Goal: Find specific page/section: Find specific page/section

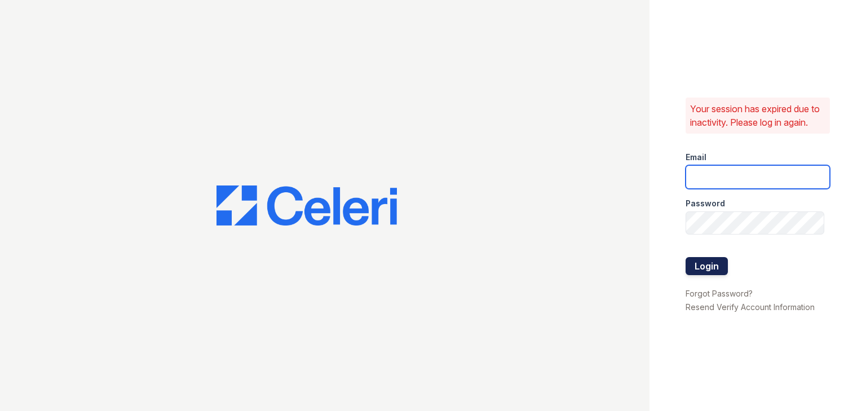
type input "autumncreek.pm@cafmanagement.com"
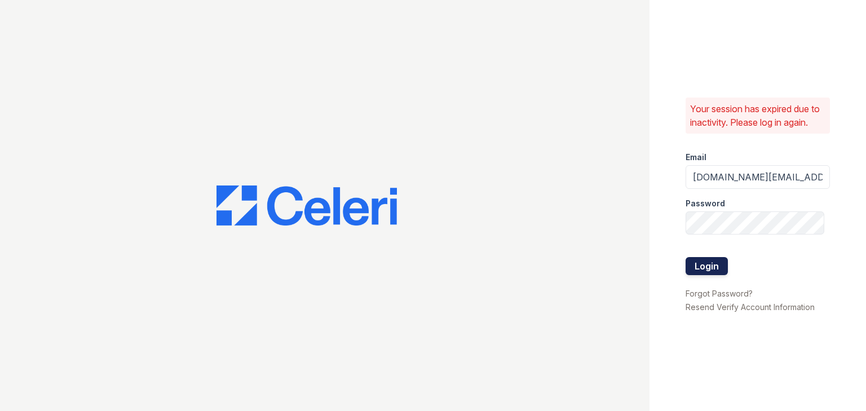
click at [699, 266] on button "Login" at bounding box center [706, 266] width 42 height 18
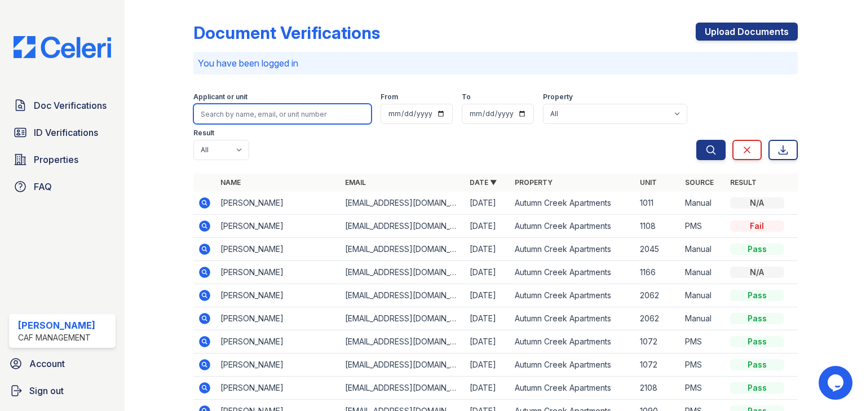
click at [257, 104] on input "search" at bounding box center [282, 114] width 178 height 20
type input "ethan"
click at [696, 140] on button "Search" at bounding box center [710, 150] width 29 height 20
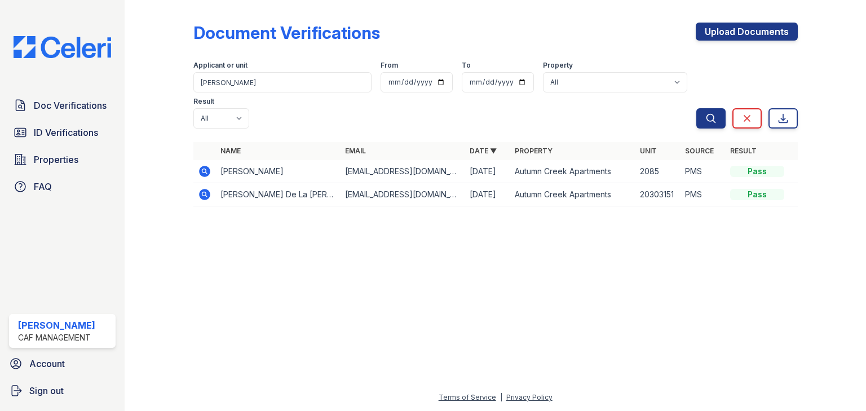
click at [207, 166] on icon at bounding box center [204, 171] width 11 height 11
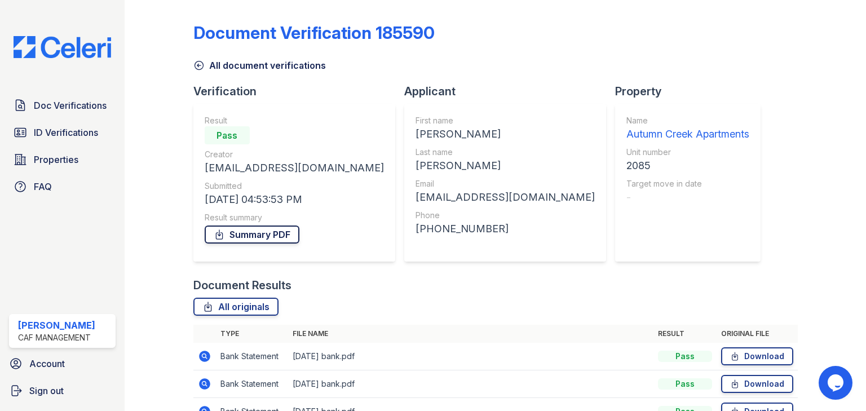
click at [240, 236] on link "Summary PDF" at bounding box center [252, 234] width 95 height 18
click at [75, 127] on span "ID Verifications" at bounding box center [66, 133] width 64 height 14
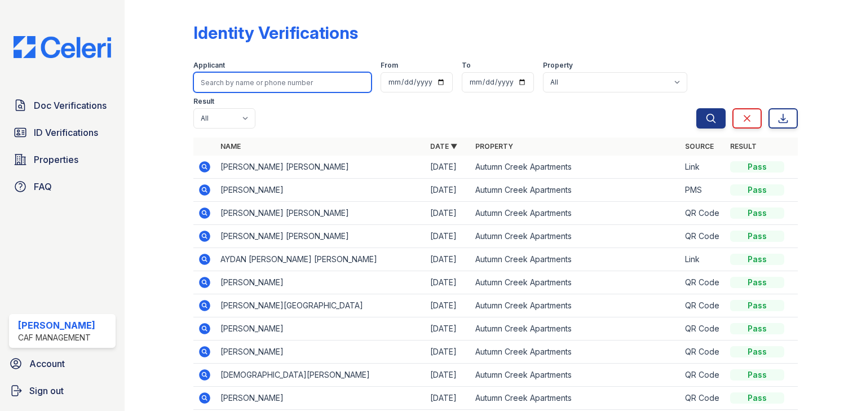
click at [223, 86] on input "search" at bounding box center [282, 82] width 178 height 20
type input "[PERSON_NAME]"
click at [696, 108] on button "Search" at bounding box center [710, 118] width 29 height 20
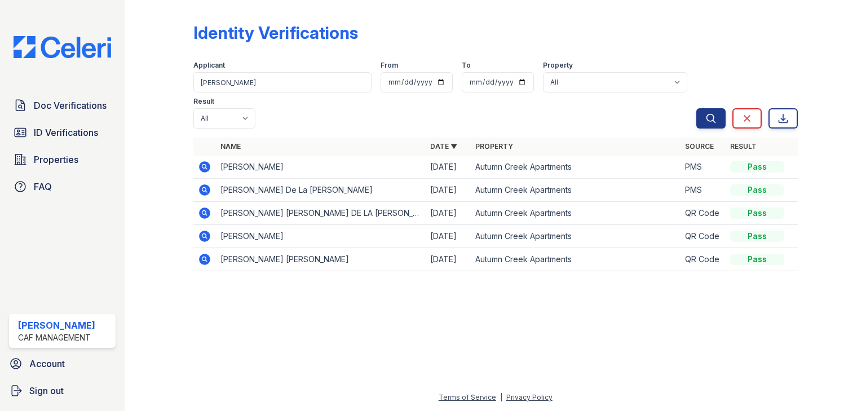
click at [203, 160] on icon at bounding box center [205, 167] width 14 height 14
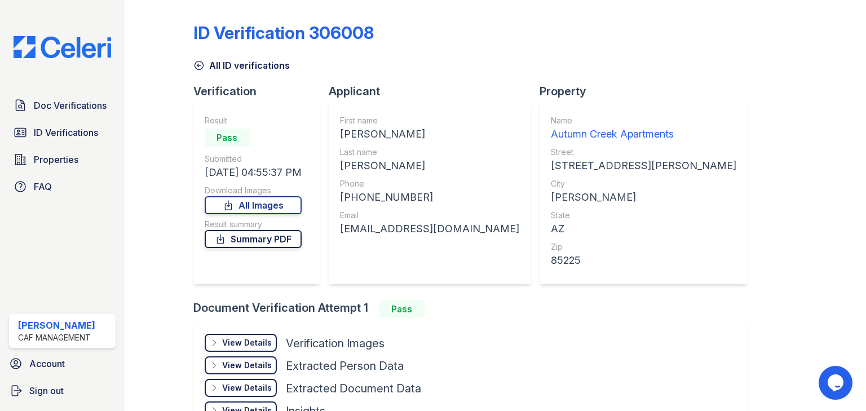
click at [233, 236] on link "Summary PDF" at bounding box center [253, 239] width 97 height 18
